Goal: Transaction & Acquisition: Purchase product/service

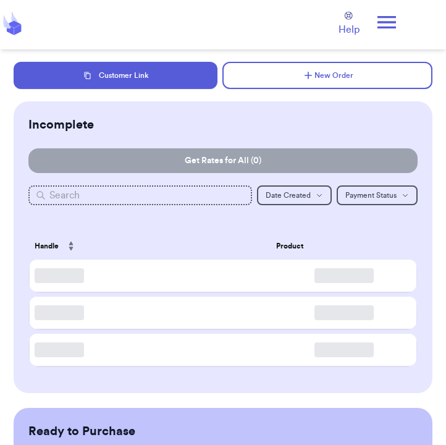
checkbox input "false"
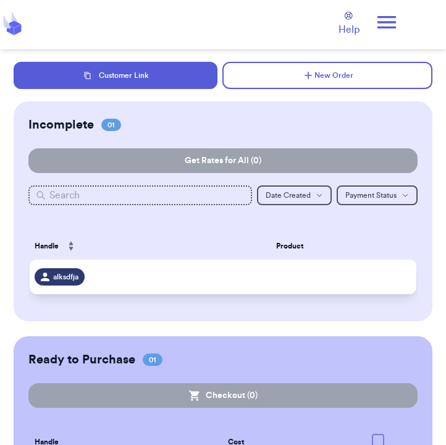
click at [80, 275] on div "alksdfja" at bounding box center [60, 276] width 50 height 17
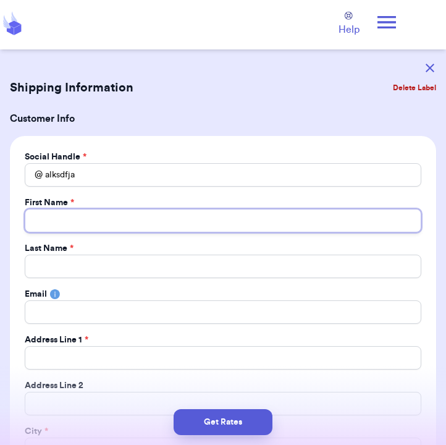
click at [105, 225] on input "Total Amount Paid" at bounding box center [223, 220] width 396 height 23
type input "D"
type input "Da"
type input "Dav"
type input "Davi"
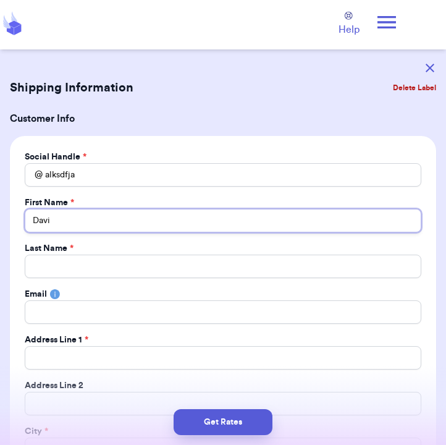
type input "[PERSON_NAME]"
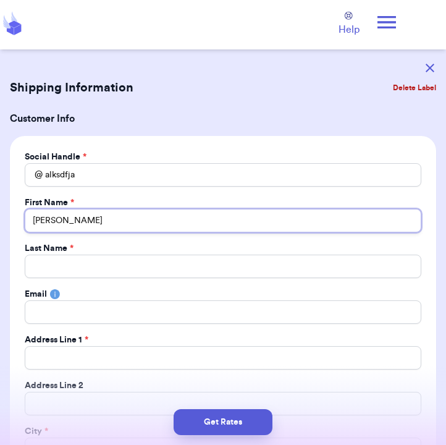
type input "[PERSON_NAME]"
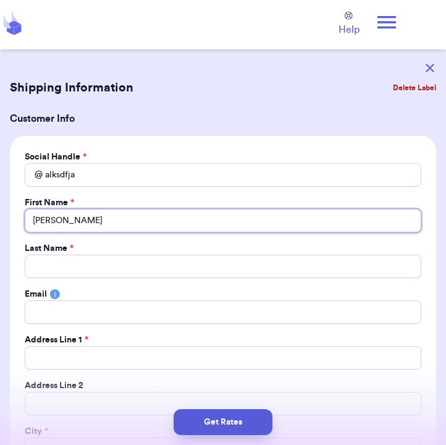
type input "[PERSON_NAME]"
click at [87, 227] on input "[PERSON_NAME]" at bounding box center [223, 220] width 396 height 23
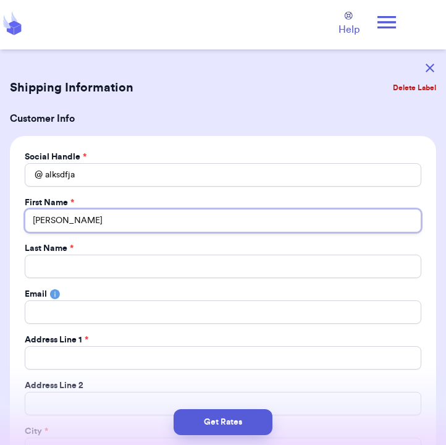
click at [87, 227] on input "[PERSON_NAME]" at bounding box center [223, 220] width 396 height 23
click at [109, 226] on input "[PERSON_NAME]" at bounding box center [223, 220] width 396 height 23
click at [106, 224] on input "[PERSON_NAME]" at bounding box center [223, 220] width 396 height 23
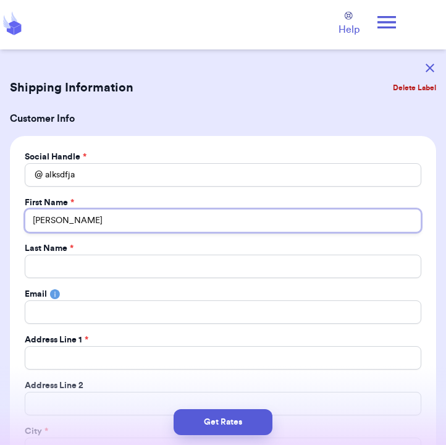
click at [106, 224] on input "[PERSON_NAME]" at bounding box center [223, 220] width 396 height 23
type input "[PERSON_NAME]"
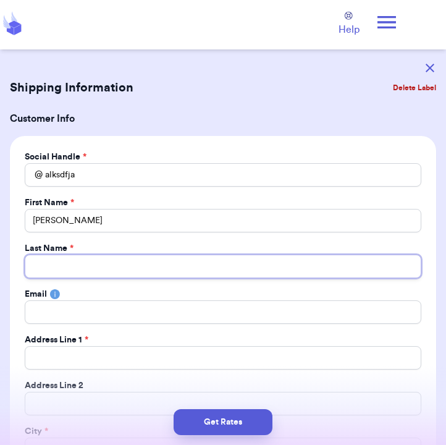
click at [106, 263] on input "Total Amount Paid" at bounding box center [223, 265] width 396 height 23
paste input "[PERSON_NAME]"
type input "[PERSON_NAME]"
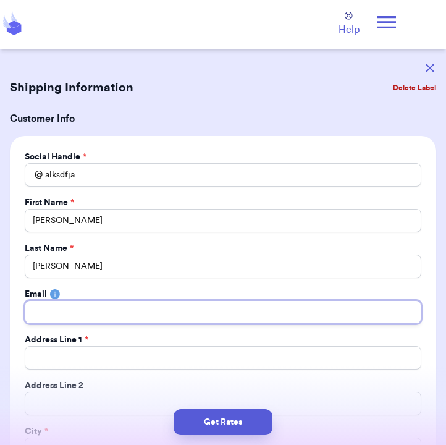
click at [101, 314] on input "Total Amount Paid" at bounding box center [223, 311] width 396 height 23
type input "j"
type input "jo"
type input "[PERSON_NAME]"
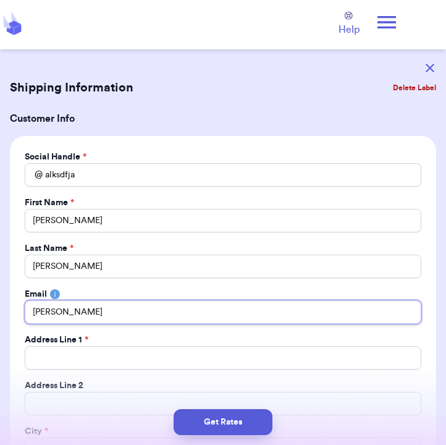
type input "joseh"
type input "josehe"
type input "joseher"
type input "joseherr"
type input "joseherre"
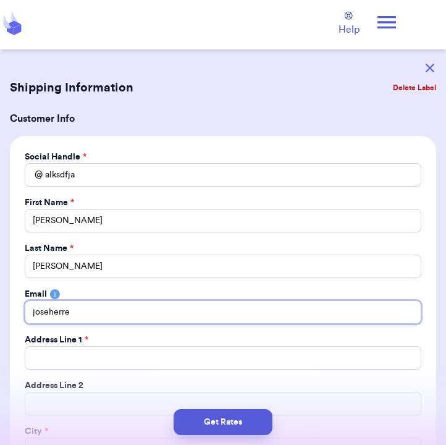
type input "joseherrer"
type input "joseherrera"
type input "joseherreral"
type input "joseherreral0"
type input "joseherreral06"
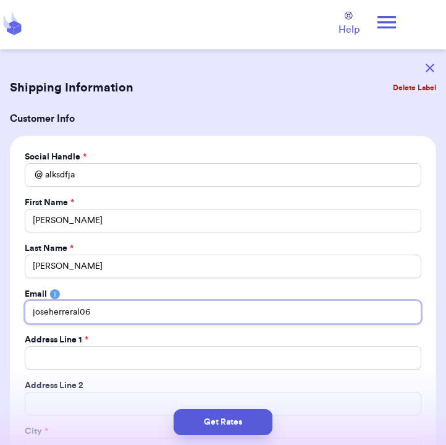
type input "joseherreral069"
type input "joseherreral0691"
type input "joseherreral0691@"
type input "joseherreral0691@g"
type input "joseherreral0691@gm"
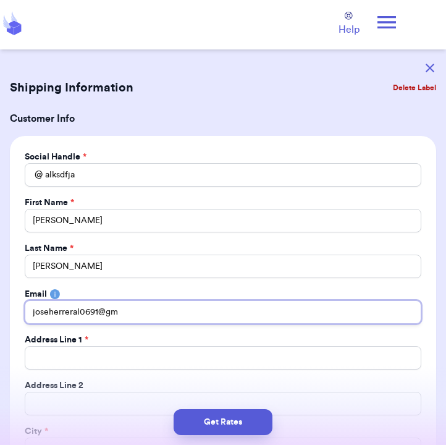
type input "joseherreral0691@gma"
type input "joseherreral0691@gmai"
type input "[EMAIL_ADDRESS]"
type input "[EMAIL_ADDRESS]."
type input "joseherreral0691@gmail.c"
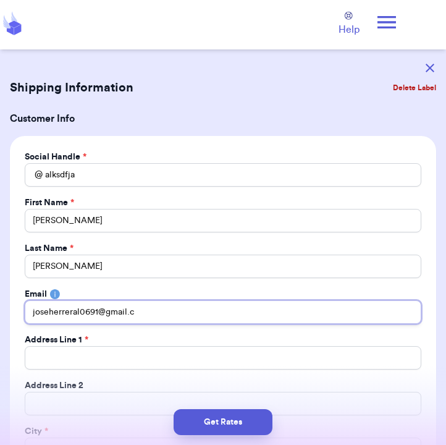
type input "[EMAIL_ADDRESS][DOMAIN_NAME]"
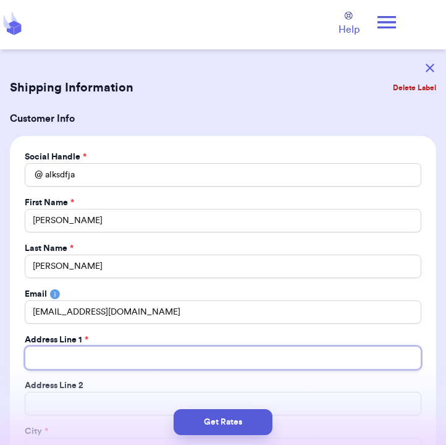
type input "1"
type input "18"
type input "189"
type input "1891"
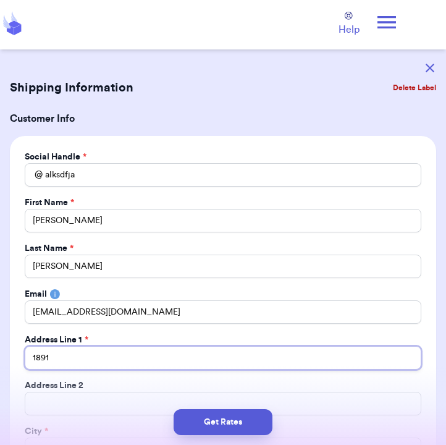
type input "1891 C"
type input "1891 Ca"
type input "1891 Cad"
type input "1891 Cado"
type input "1891 Cadot"
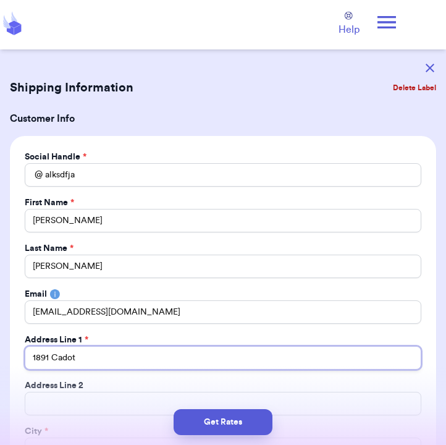
type input "1891 Cadott"
type input "1891 [PERSON_NAME]"
type input "1891 [PERSON_NAME] A"
type input "1891 [PERSON_NAME]"
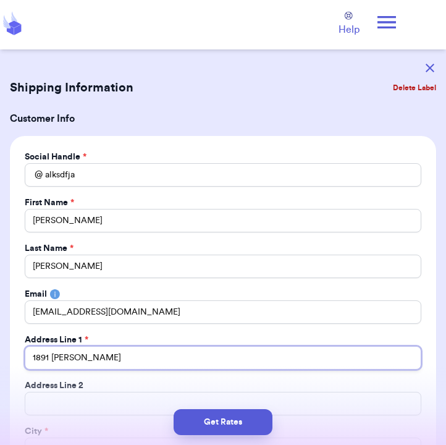
type input "1891 [PERSON_NAME][GEOGRAPHIC_DATA]"
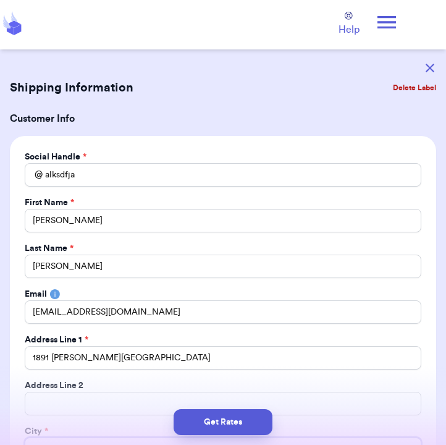
scroll to position [16, 0]
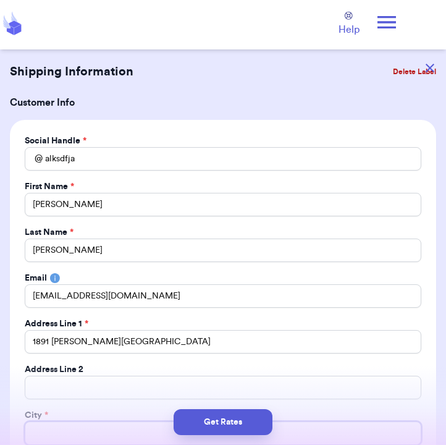
type input "M"
type input "Ma"
type input "Mac"
type input "[PERSON_NAME]"
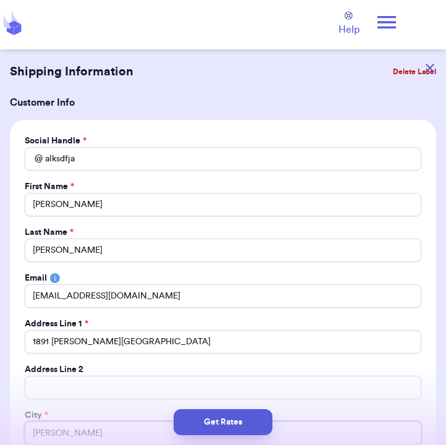
type input "[PERSON_NAME]"
type input "Mackina"
type input "Mackinac"
type input "Mackinac I"
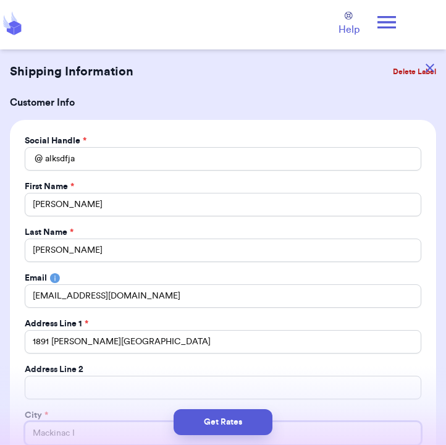
type input "Mackinac Is"
type input "Mackinac Isl"
type input "Mackinac Isla"
type input "Mackinac Islan"
type input "[GEOGRAPHIC_DATA]"
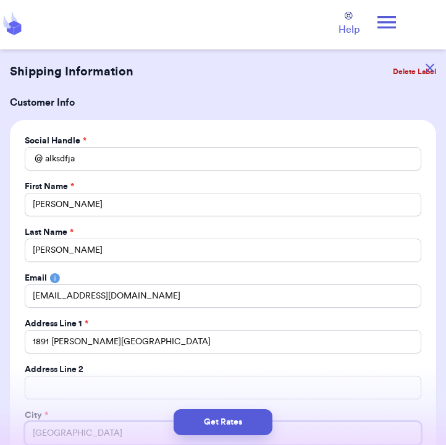
type input "[GEOGRAPHIC_DATA]"
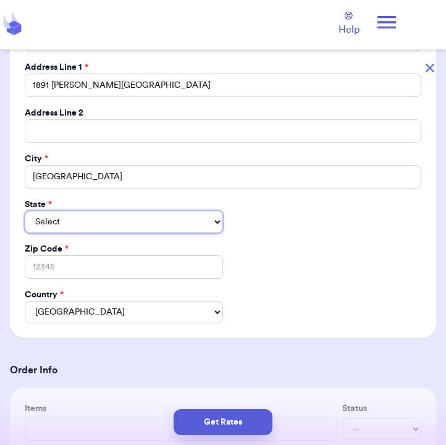
select select "ME"
select select "MI"
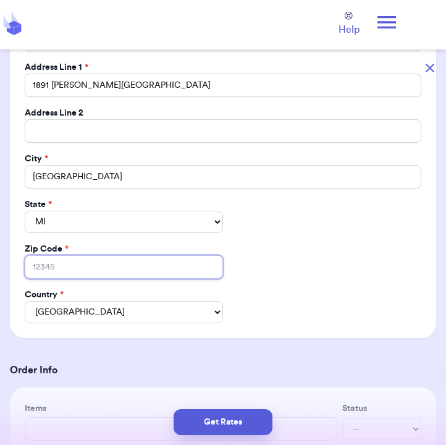
type input "4"
type input "49"
type input "497"
type input "4975"
type input "49757"
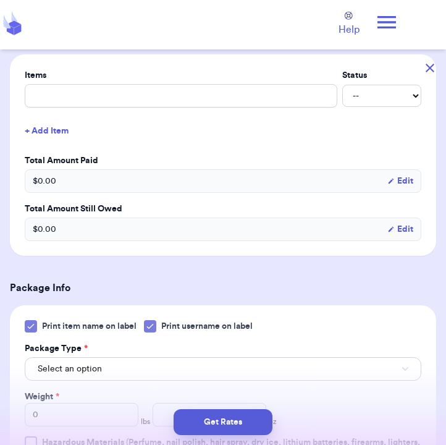
scroll to position [643, 0]
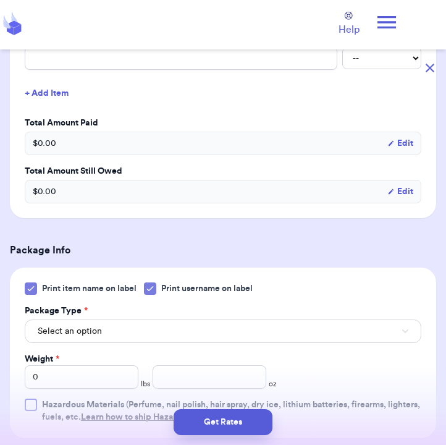
type input "49757"
click at [156, 294] on div at bounding box center [150, 288] width 12 height 12
click at [0, 0] on input "Print username on label" at bounding box center [0, 0] width 0 height 0
click at [141, 331] on button "Select an option" at bounding box center [223, 330] width 396 height 23
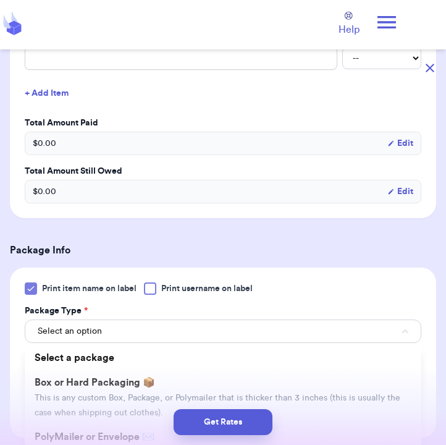
click at [40, 290] on label "Print item name on label" at bounding box center [81, 288] width 112 height 12
click at [0, 0] on input "Print item name on label" at bounding box center [0, 0] width 0 height 0
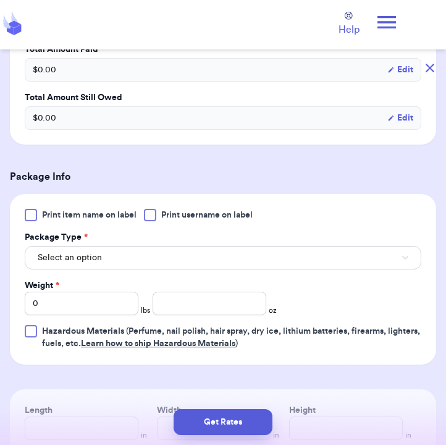
scroll to position [717, 0]
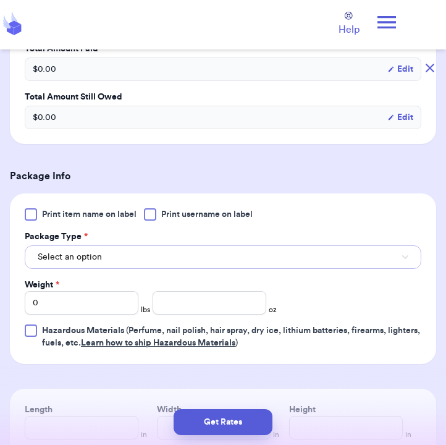
click at [66, 262] on span "Select an option" at bounding box center [70, 257] width 64 height 12
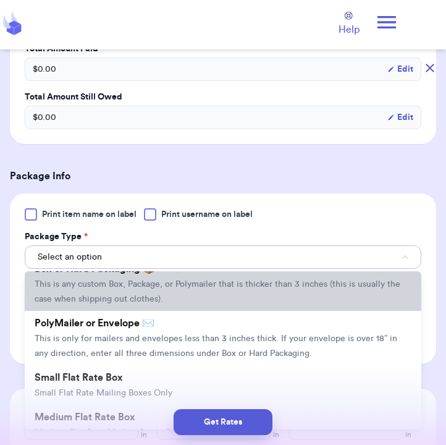
scroll to position [41, 0]
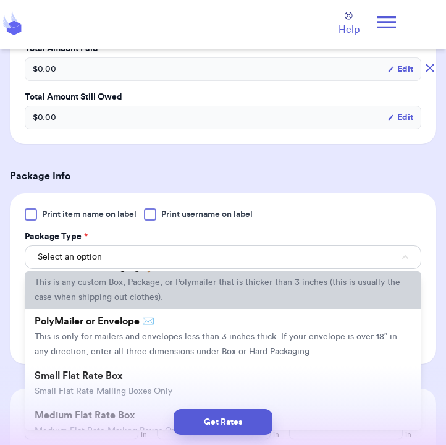
click at [104, 296] on span "This is any custom Box, Package, or Polymailer that is thicker than 3 inches (t…" at bounding box center [218, 289] width 366 height 23
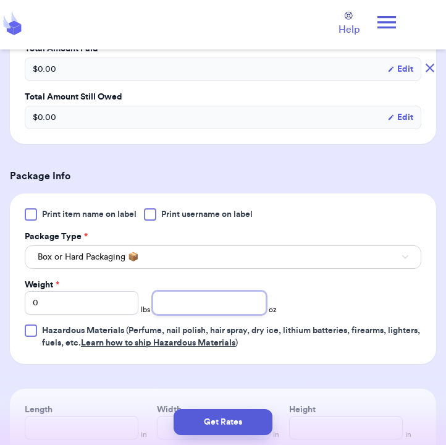
click at [170, 303] on input "number" at bounding box center [210, 302] width 114 height 23
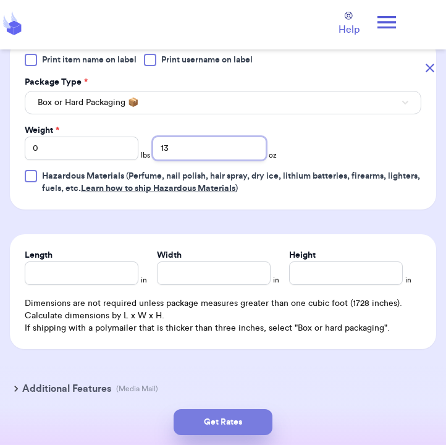
type input "13"
click at [232, 425] on button "Get Rates" at bounding box center [223, 422] width 99 height 26
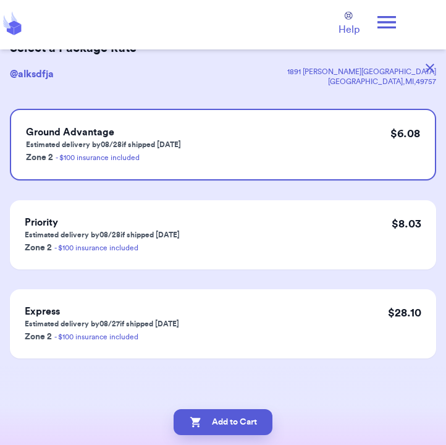
scroll to position [0, 0]
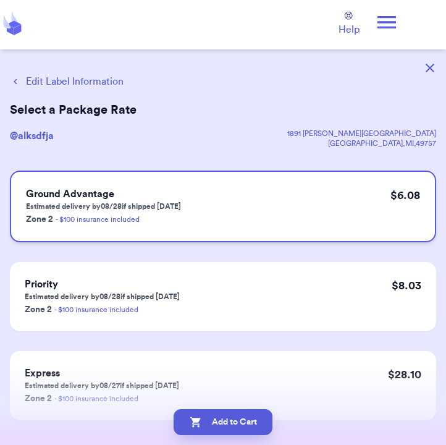
click at [219, 192] on div "Ground Advantage Estimated delivery by 08/28 if shipped [DATE] Zone 2 - $100 in…" at bounding box center [223, 206] width 426 height 72
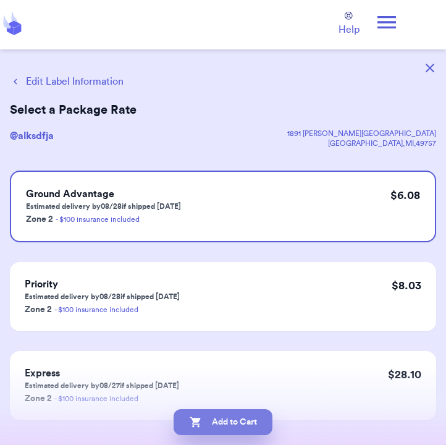
click at [223, 419] on button "Add to Cart" at bounding box center [223, 422] width 99 height 26
